Goal: Use online tool/utility: Utilize a website feature to perform a specific function

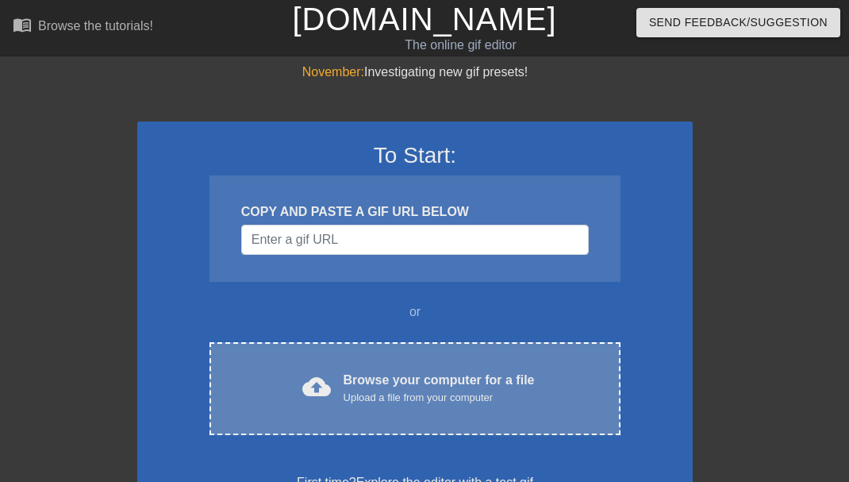
click at [515, 359] on div "cloud_upload Browse your computer for a file Upload a file from your computer C…" at bounding box center [414, 388] width 411 height 93
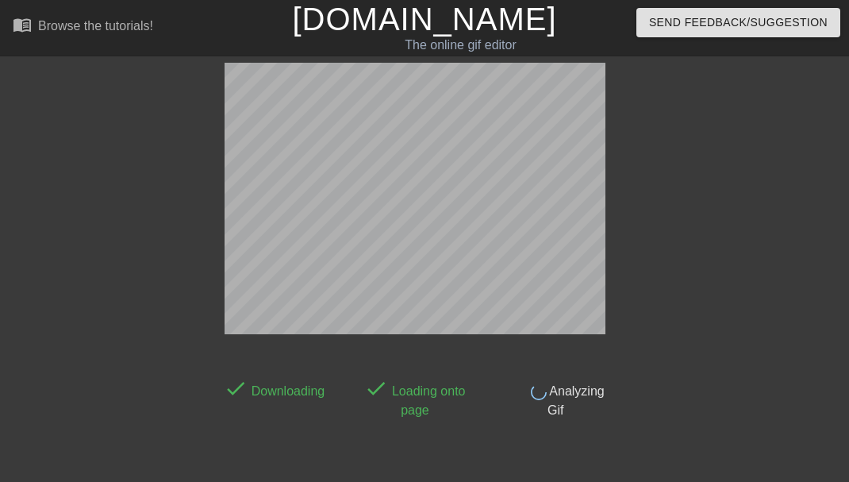
scroll to position [39, 0]
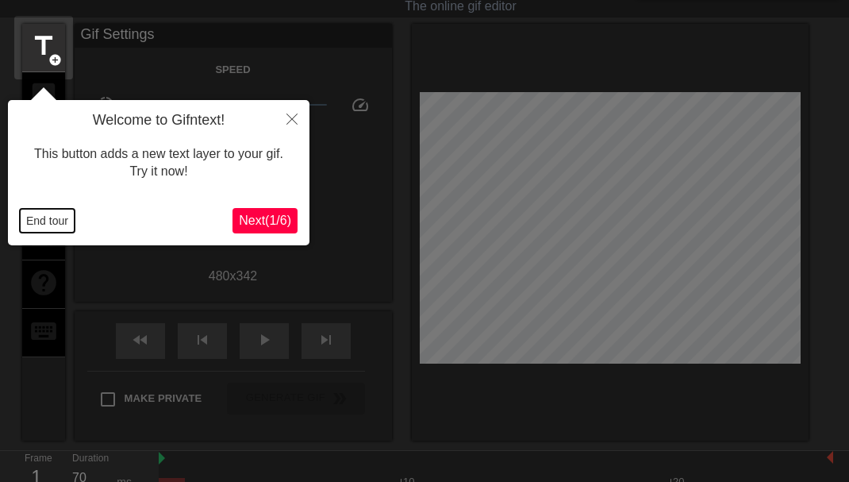
click at [53, 225] on button "End tour" at bounding box center [47, 221] width 55 height 24
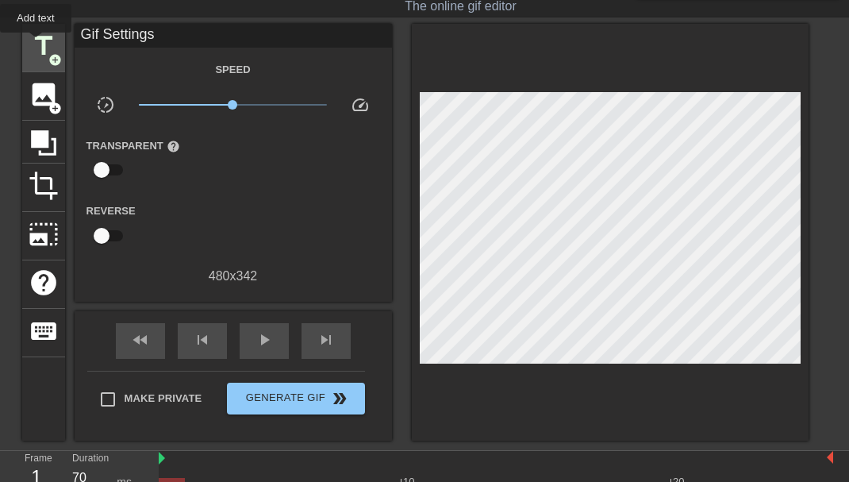
click at [36, 44] on span "title" at bounding box center [44, 46] width 30 height 30
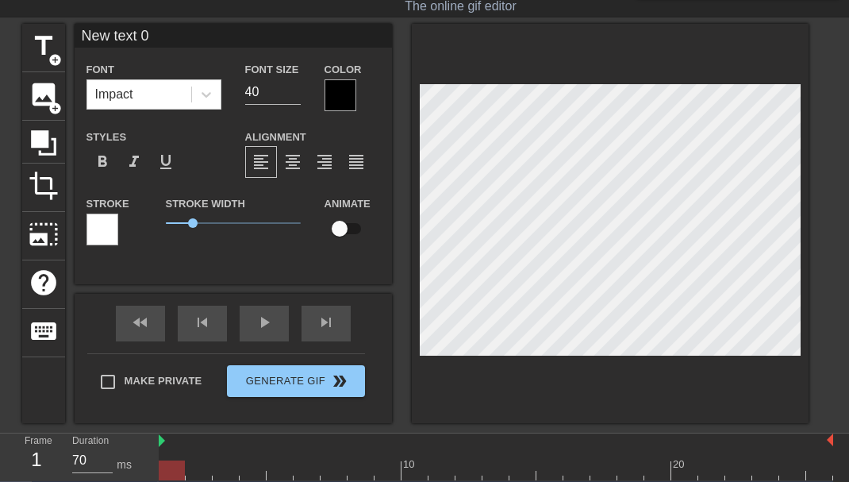
scroll to position [0, 2]
type input "j'en ai quatre"
type textarea "j'en ai quatre"
type input "j'en ai quatre!"
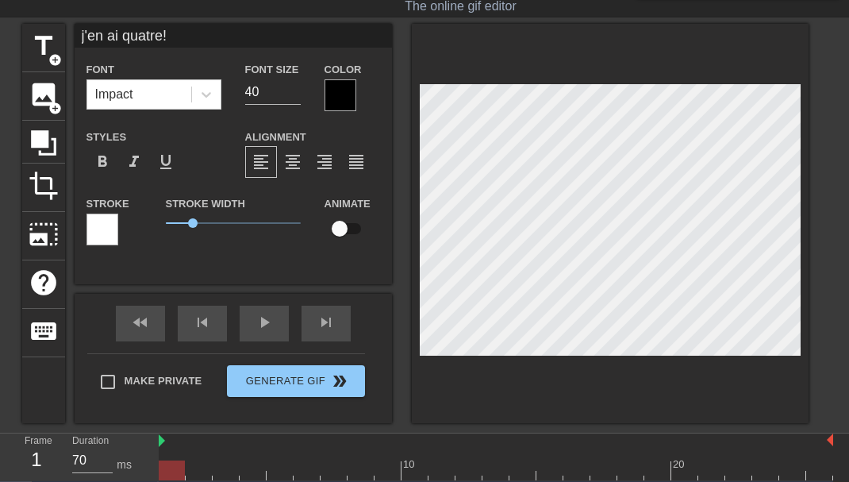
type textarea "j'en ai quatre!"
paste textarea "Je l'ai eu, quatre"
type input "Je l'ai eu, quatre !"
type textarea "Je l'ai eu, quatre !"
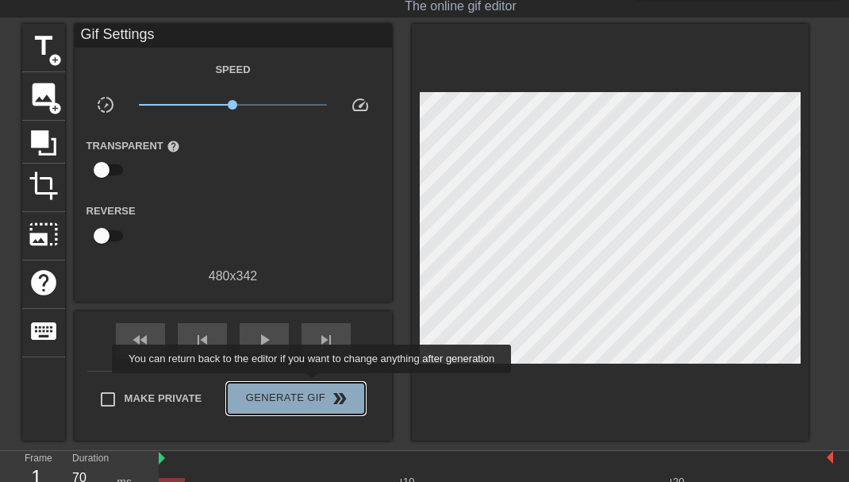
click at [322, 384] on button "Generate Gif double_arrow" at bounding box center [295, 398] width 137 height 32
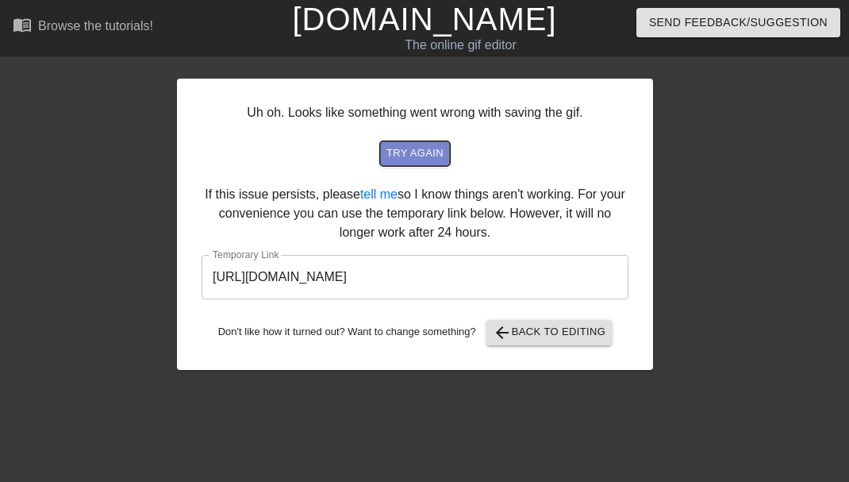
click at [425, 148] on span "try again" at bounding box center [414, 153] width 57 height 18
click at [415, 149] on span "try again" at bounding box center [414, 153] width 57 height 18
